Goal: Information Seeking & Learning: Learn about a topic

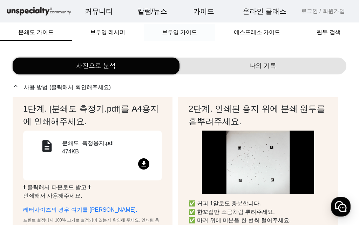
click at [187, 33] on span "브루잉 가이드" at bounding box center [179, 32] width 35 height 6
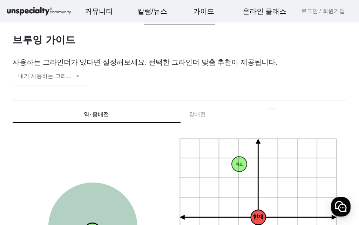
scroll to position [18, 0]
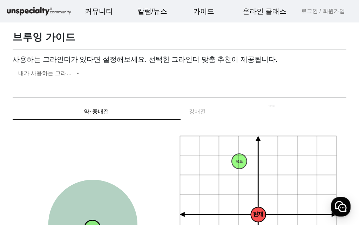
click at [202, 112] on div "약⋅중배전 강배전" at bounding box center [180, 111] width 334 height 17
click at [207, 110] on div "약⋅중배전 강배전" at bounding box center [180, 111] width 334 height 17
click at [198, 111] on div "약⋅중배전 강배전" at bounding box center [180, 111] width 334 height 17
click at [195, 109] on div "약⋅중배전 강배전" at bounding box center [180, 111] width 334 height 17
click at [66, 74] on span at bounding box center [46, 76] width 56 height 8
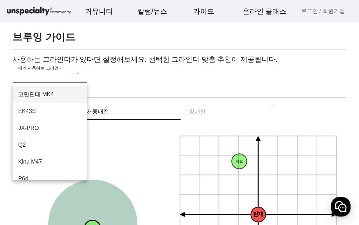
click at [69, 71] on div at bounding box center [179, 112] width 359 height 225
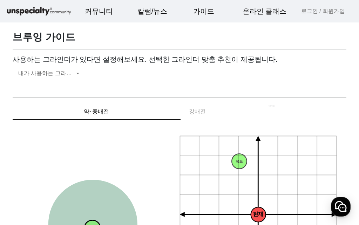
click at [200, 109] on div "약⋅중배전 강배전" at bounding box center [180, 111] width 334 height 17
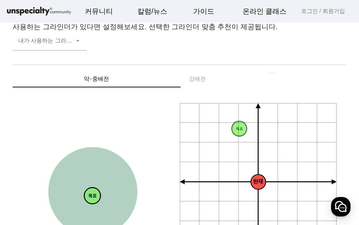
scroll to position [0, 0]
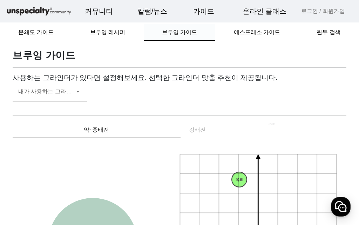
click at [179, 32] on span "브루잉 가이드" at bounding box center [179, 32] width 35 height 6
click at [111, 34] on span "브루잉 레시피" at bounding box center [107, 32] width 35 height 6
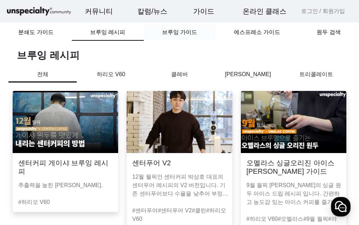
click at [187, 34] on span "브루잉 가이드" at bounding box center [179, 32] width 35 height 6
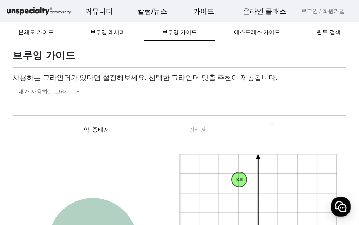
click at [211, 136] on div "약⋅중배전 강배전" at bounding box center [180, 129] width 334 height 17
click at [274, 131] on div "약⋅중배전 강배전" at bounding box center [180, 129] width 334 height 17
click at [301, 129] on div "약⋅중배전 강배전" at bounding box center [180, 129] width 334 height 17
click at [286, 130] on div "약⋅중배전 강배전" at bounding box center [180, 129] width 334 height 17
click at [196, 136] on div "약⋅중배전 강배전" at bounding box center [180, 129] width 334 height 17
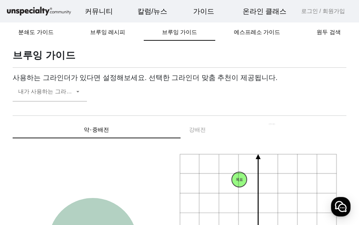
click at [197, 133] on div "약⋅중배전 강배전" at bounding box center [180, 129] width 334 height 17
click at [194, 133] on div "약⋅중배전 강배전" at bounding box center [180, 129] width 334 height 17
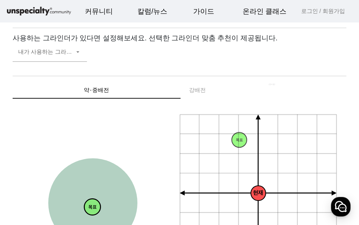
scroll to position [28, 0]
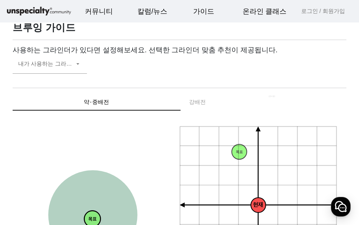
click at [191, 101] on div "약⋅중배전 강배전" at bounding box center [180, 102] width 334 height 17
click at [203, 106] on div "약⋅중배전 강배전" at bounding box center [180, 102] width 334 height 17
click at [198, 105] on div "약⋅중배전 강배전" at bounding box center [180, 102] width 334 height 17
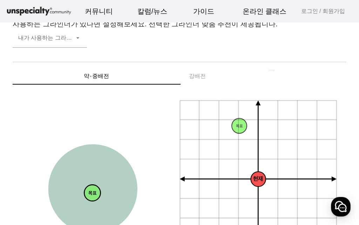
scroll to position [89, 0]
